Goal: Task Accomplishment & Management: Use online tool/utility

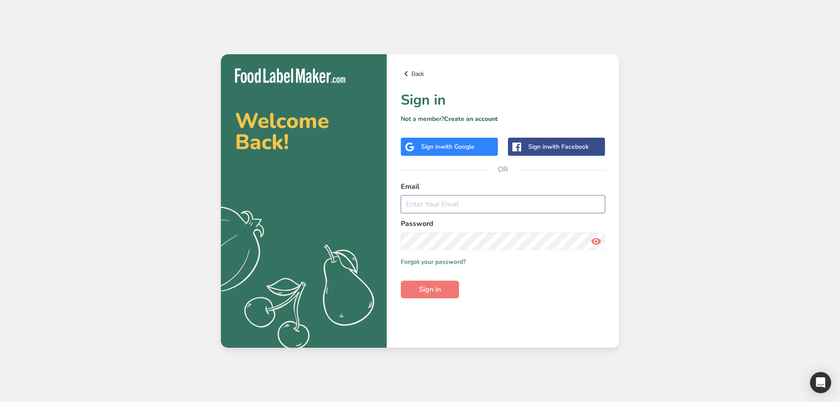
click at [429, 207] on input "email" at bounding box center [503, 204] width 204 height 18
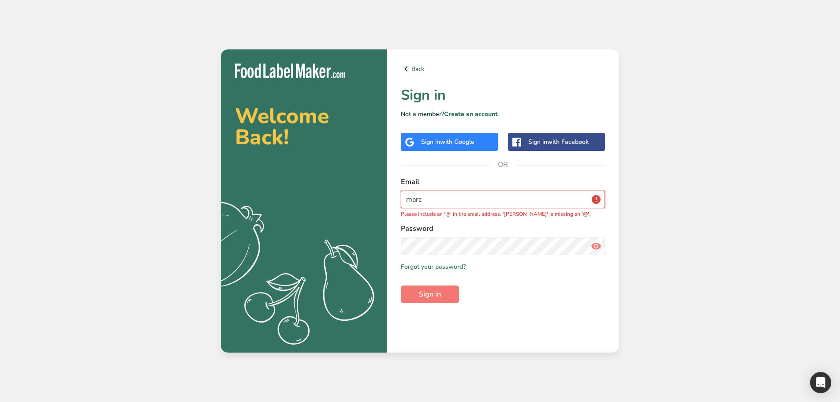
type input "[EMAIL_ADDRESS][DOMAIN_NAME]"
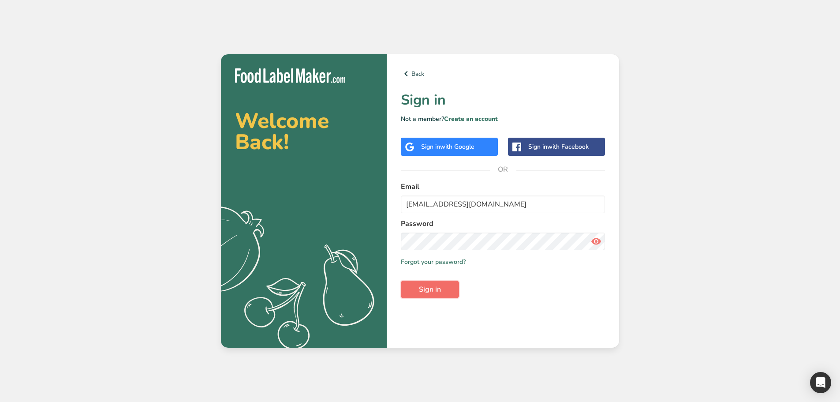
click at [427, 287] on span "Sign in" at bounding box center [430, 289] width 22 height 11
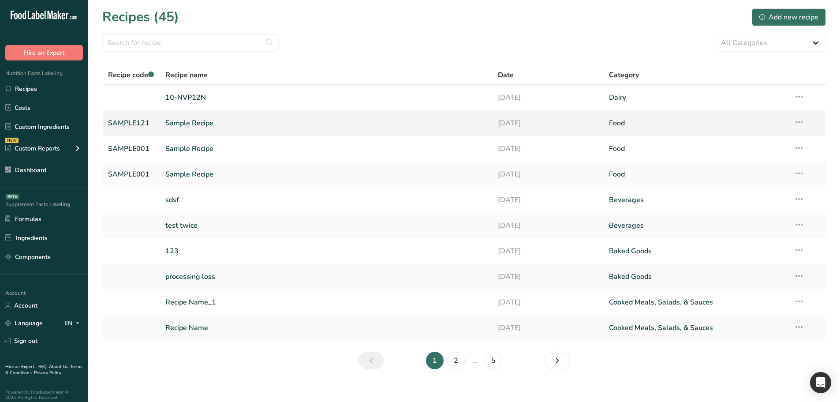
click at [263, 123] on link "Sample Recipe" at bounding box center [326, 123] width 322 height 19
